Goal: Find specific fact: Find specific fact

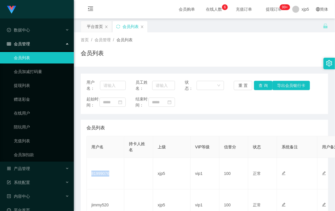
scroll to position [44, 0]
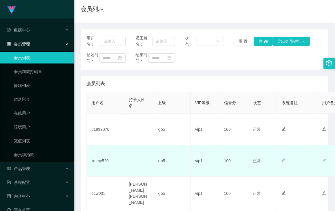
click at [100, 168] on td "jimmy520" at bounding box center [105, 160] width 37 height 31
copy td "jimmy520"
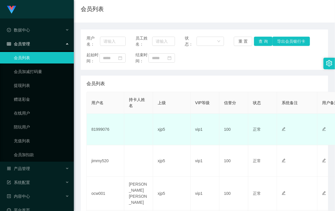
click at [105, 133] on td "81999076" at bounding box center [105, 129] width 37 height 31
copy td "81999076"
